Goal: Check status: Check status

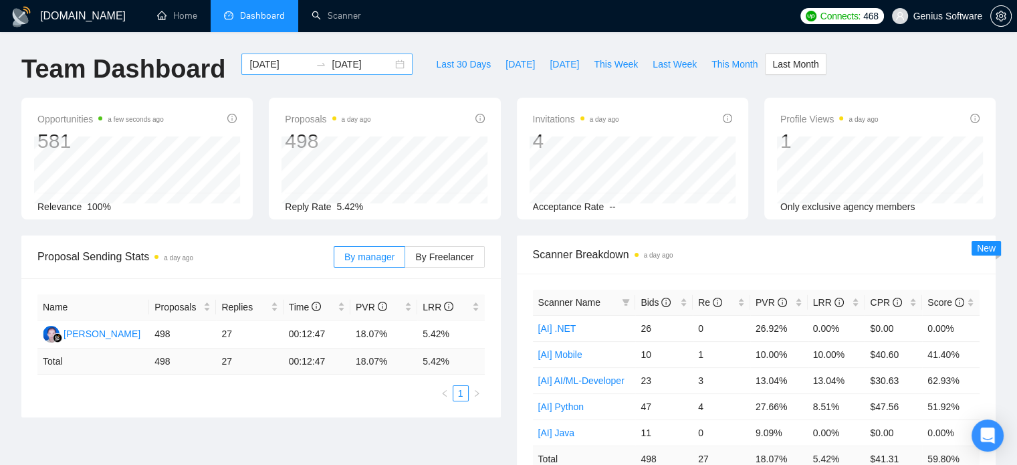
click at [332, 70] on input "[DATE]" at bounding box center [362, 64] width 61 height 15
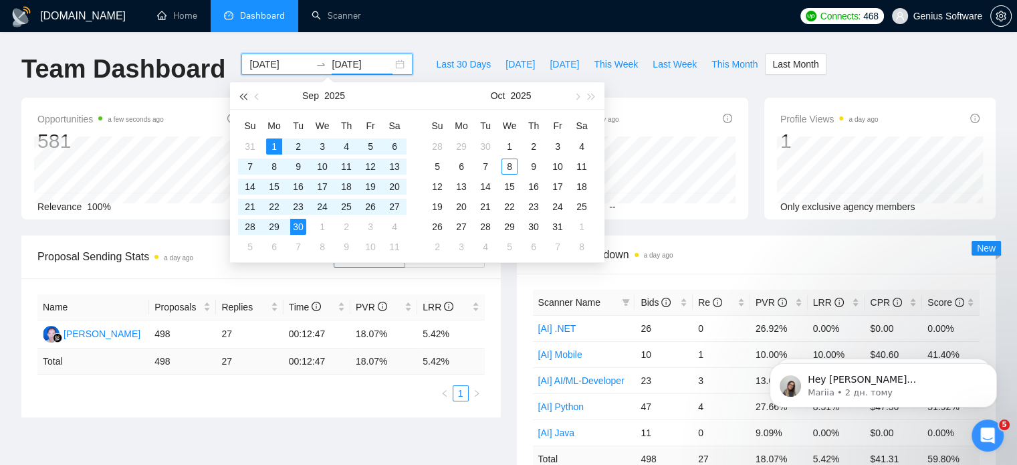
click at [245, 94] on span "button" at bounding box center [242, 96] width 7 height 7
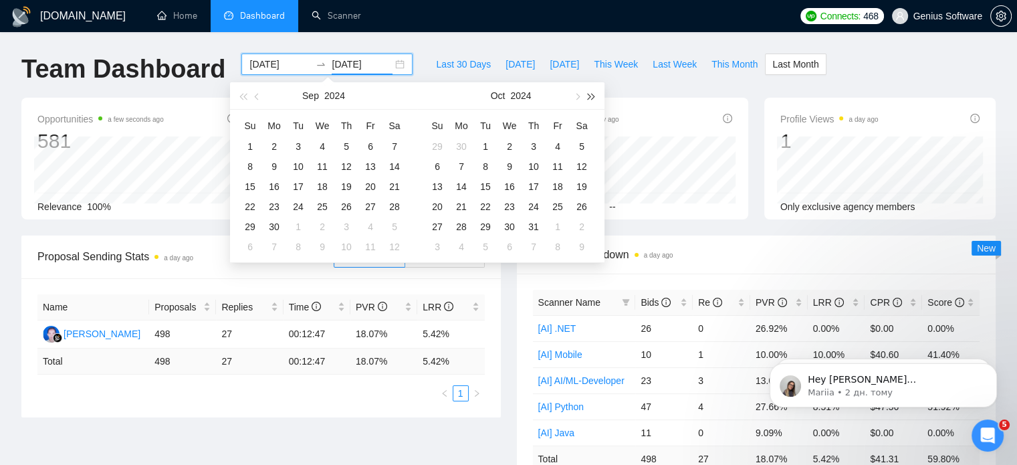
click at [595, 96] on button "button" at bounding box center [592, 95] width 15 height 27
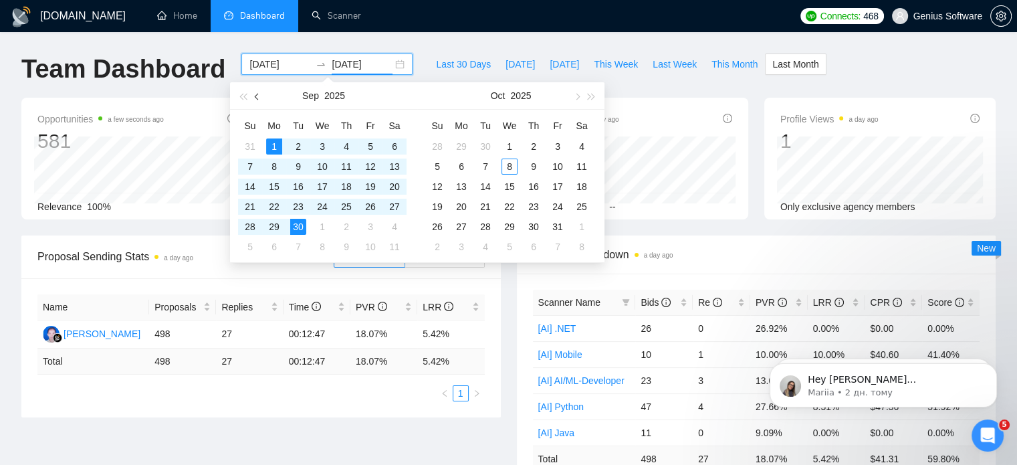
click at [258, 98] on span "button" at bounding box center [258, 96] width 7 height 7
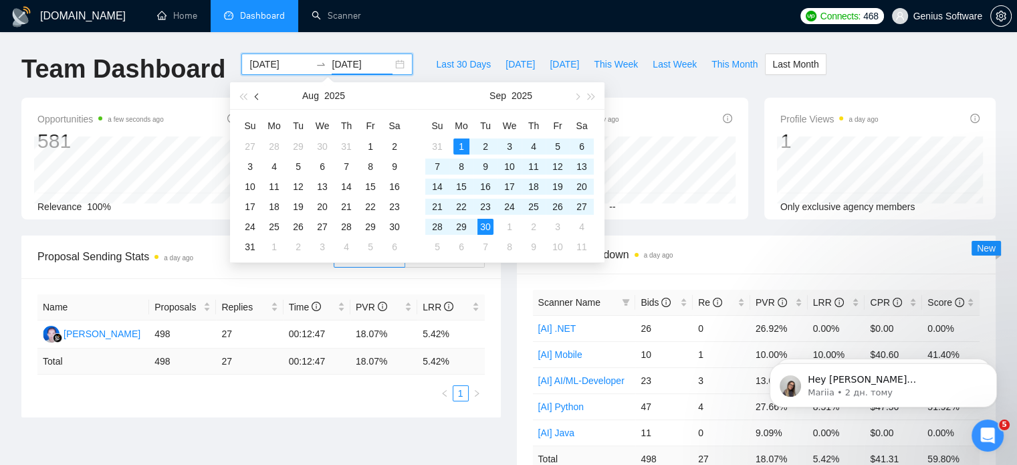
click at [258, 98] on span "button" at bounding box center [258, 96] width 7 height 7
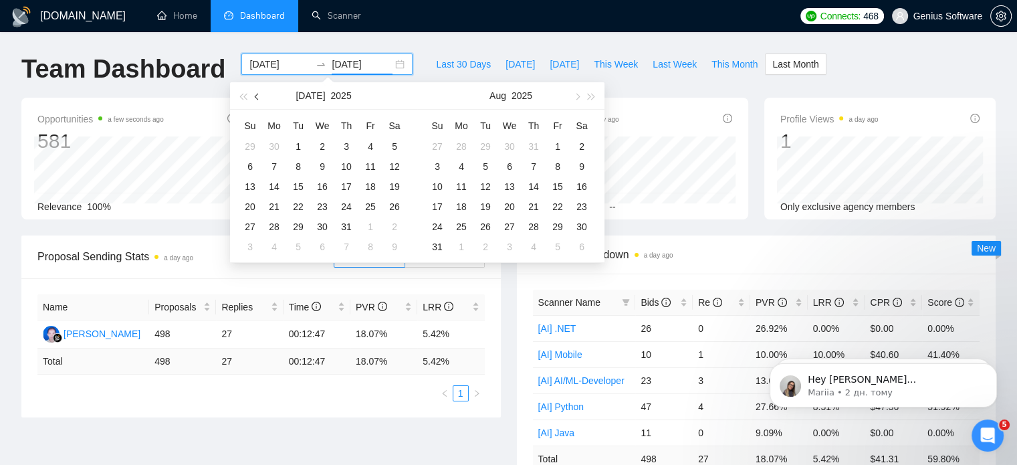
click at [258, 98] on span "button" at bounding box center [258, 96] width 7 height 7
click at [260, 97] on span "button" at bounding box center [258, 96] width 7 height 7
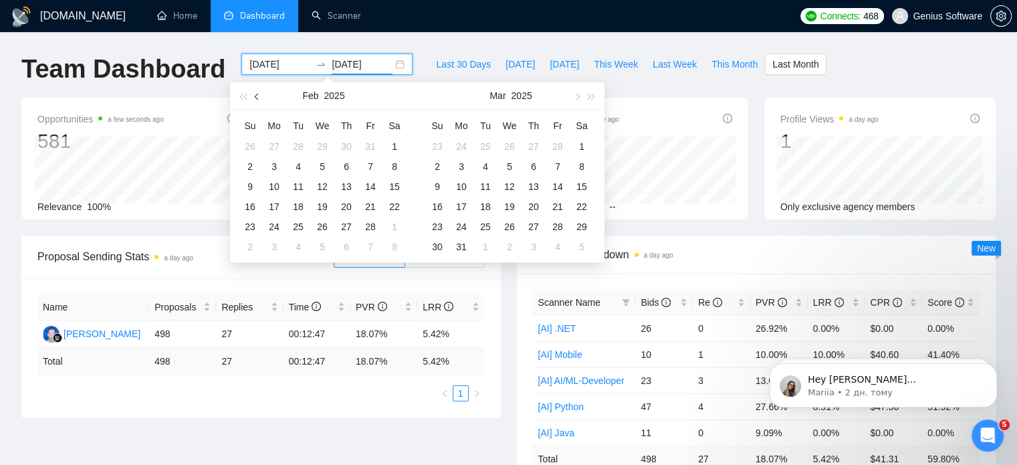
click at [260, 97] on span "button" at bounding box center [258, 96] width 7 height 7
click at [575, 98] on button "button" at bounding box center [576, 95] width 15 height 27
type input "[DATE]"
click at [318, 146] on div "1" at bounding box center [322, 146] width 16 height 16
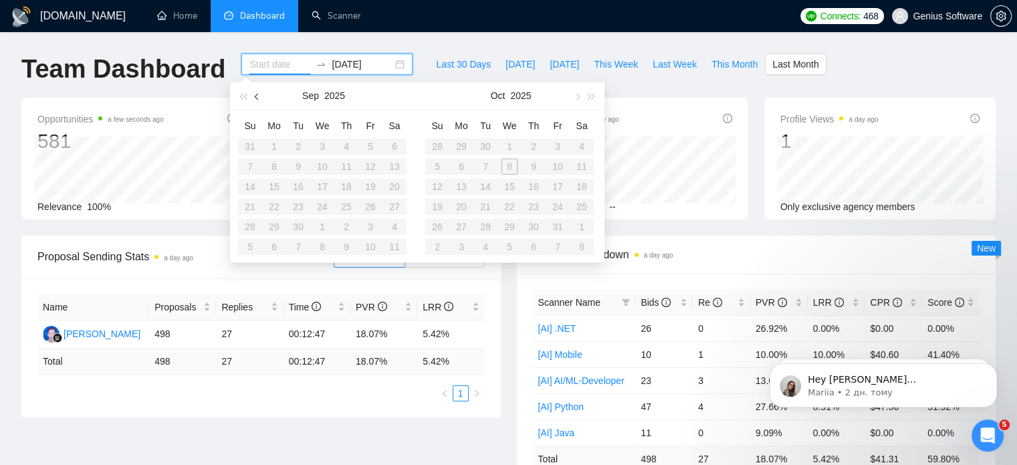
click at [258, 96] on span "button" at bounding box center [258, 96] width 7 height 7
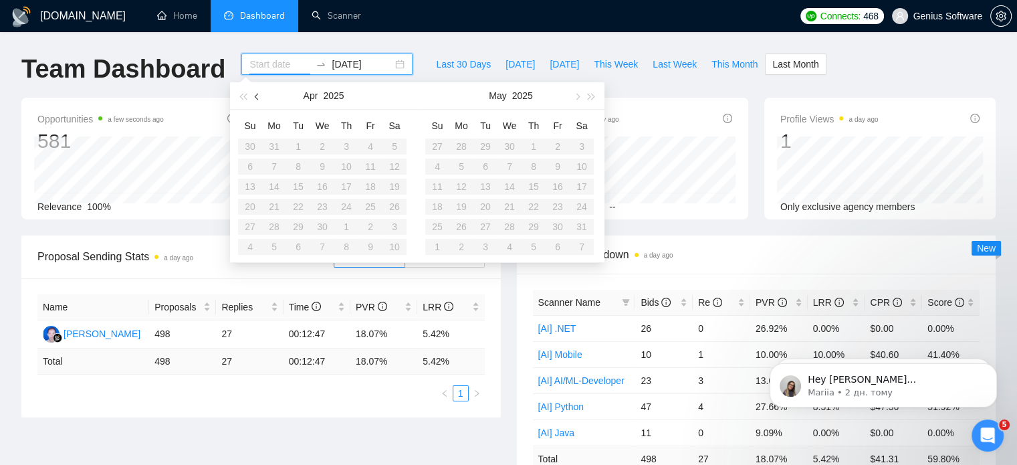
click at [258, 96] on span "button" at bounding box center [258, 96] width 7 height 7
click at [269, 252] on table "Su Mo Tu We Th Fr Sa 23 24 25 26 27 28 1 2 3 4 5 6 7 8 9 10 11 12 13 14 15 16 1…" at bounding box center [322, 186] width 169 height 142
click at [272, 246] on table "Su Mo Tu We Th Fr Sa 23 24 25 26 27 28 1 2 3 4 5 6 7 8 9 10 11 12 13 14 15 16 1…" at bounding box center [322, 186] width 169 height 142
click at [338, 60] on input "[DATE]" at bounding box center [362, 64] width 61 height 15
click at [577, 96] on span "button" at bounding box center [576, 96] width 7 height 7
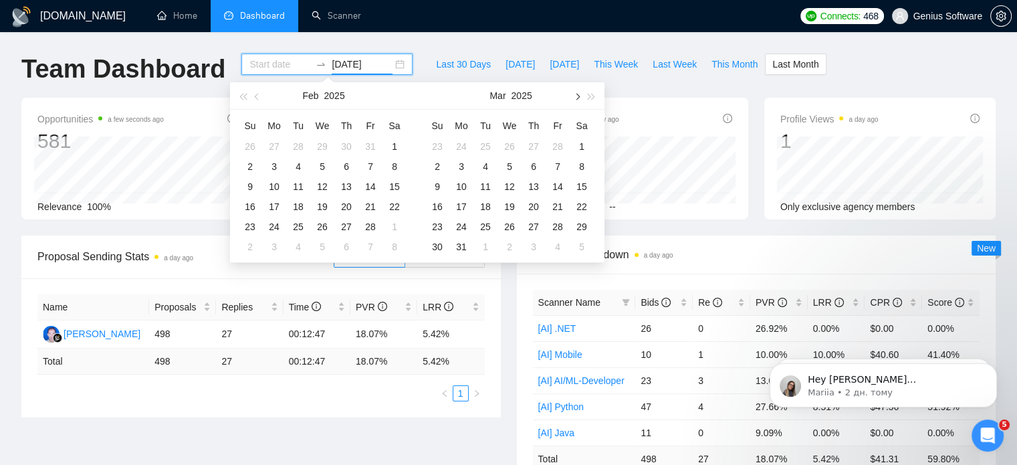
click at [577, 96] on span "button" at bounding box center [576, 96] width 7 height 7
type input "[DATE]"
click at [270, 247] on div "31" at bounding box center [274, 247] width 16 height 16
type input "[DATE]"
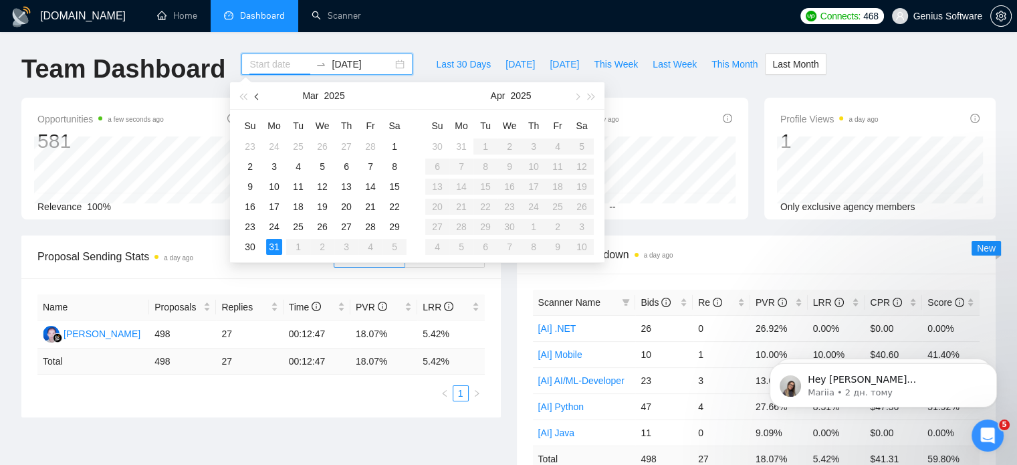
click at [257, 98] on span "button" at bounding box center [258, 96] width 7 height 7
click at [258, 98] on span "button" at bounding box center [258, 96] width 7 height 7
type input "[DATE]"
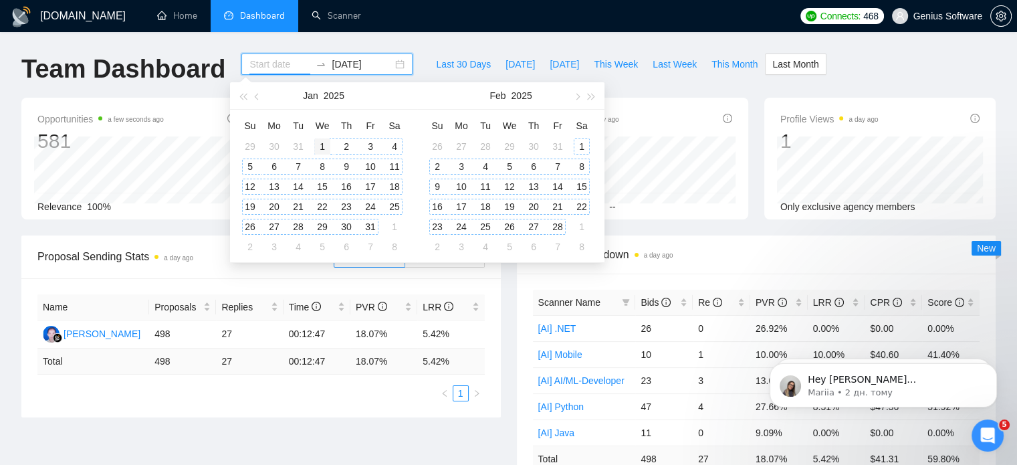
type input "[DATE]"
click at [321, 145] on div "1" at bounding box center [322, 146] width 16 height 16
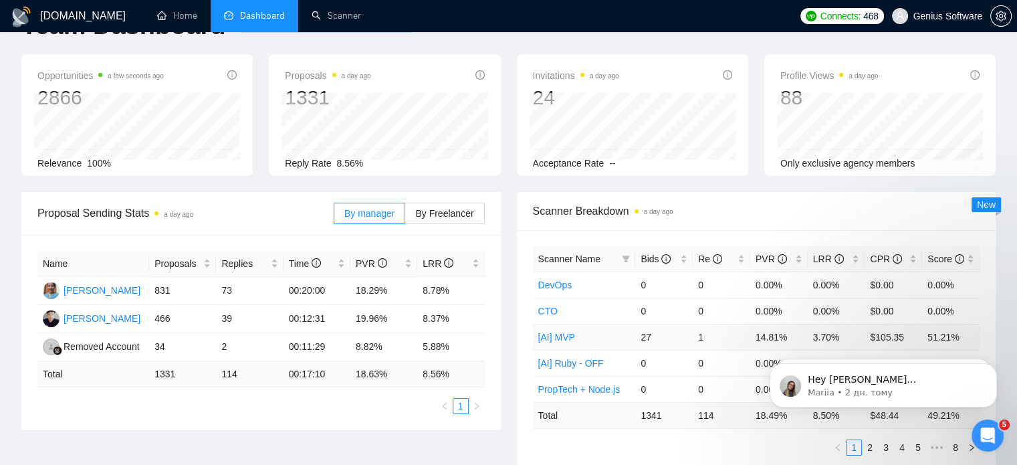
scroll to position [67, 0]
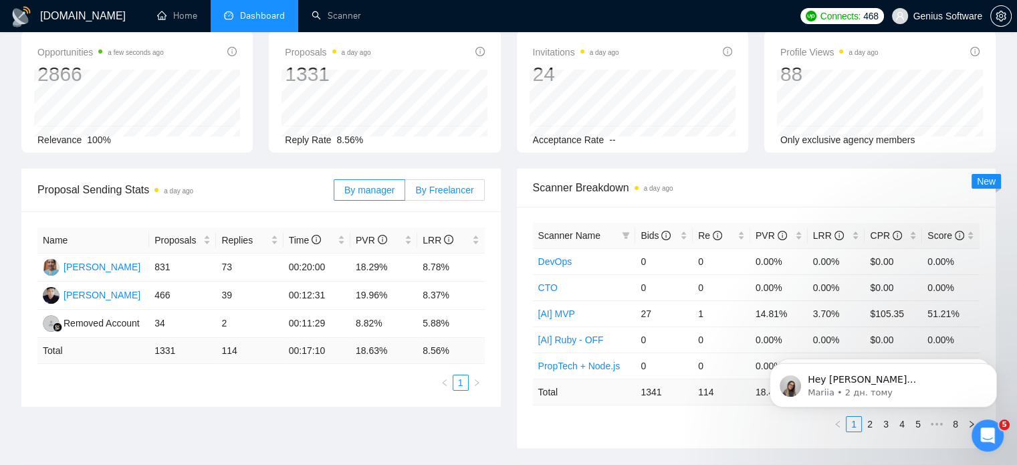
click at [458, 188] on span "By Freelancer" at bounding box center [444, 190] width 58 height 11
click at [405, 193] on input "By Freelancer" at bounding box center [405, 193] width 0 height 0
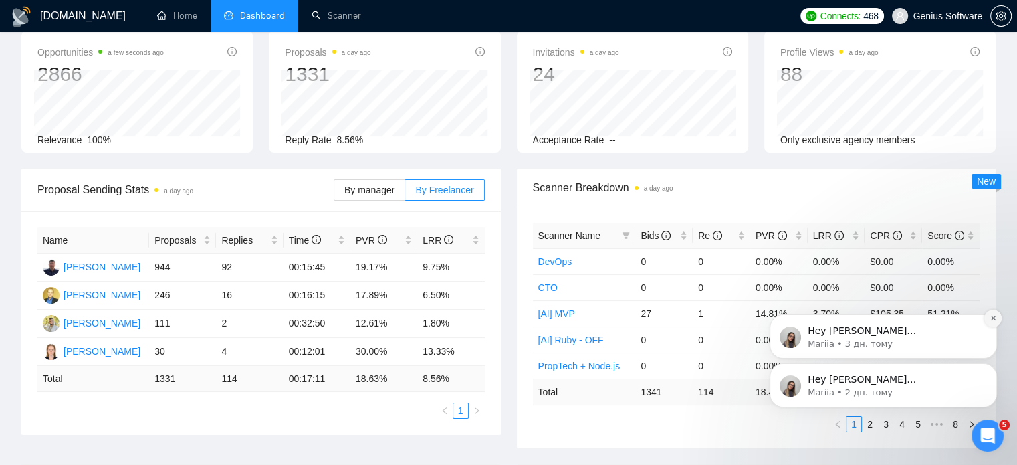
click at [997, 318] on icon "Dismiss notification" at bounding box center [993, 317] width 7 height 7
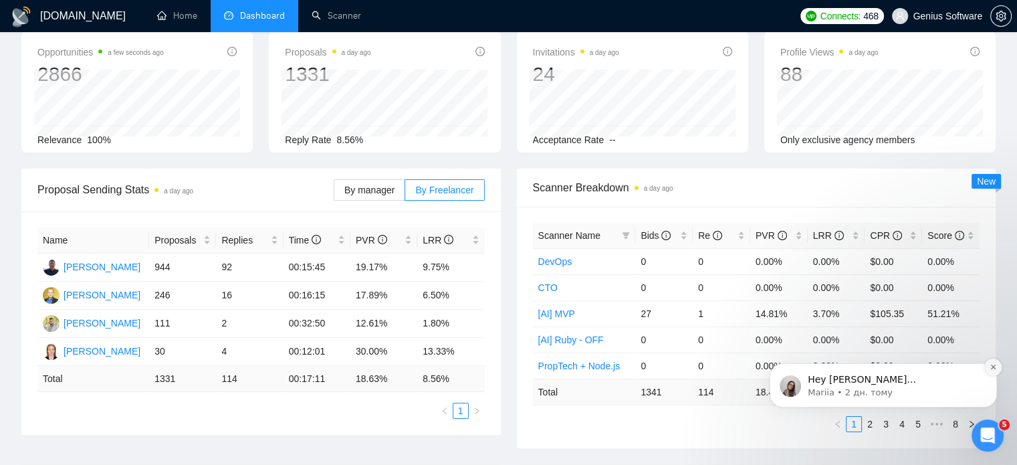
click at [993, 367] on icon "Dismiss notification" at bounding box center [993, 367] width 5 height 5
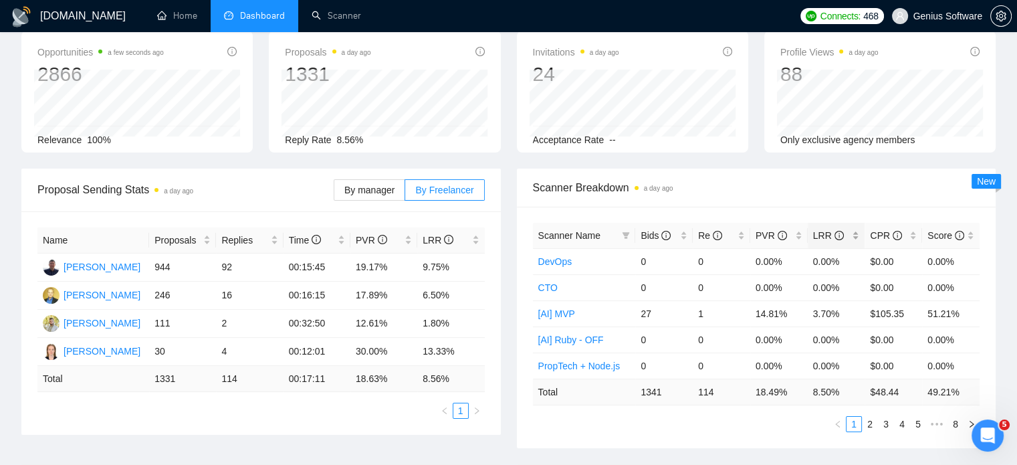
click at [857, 232] on div "LRR" at bounding box center [836, 235] width 47 height 15
